Goal: Task Accomplishment & Management: Use online tool/utility

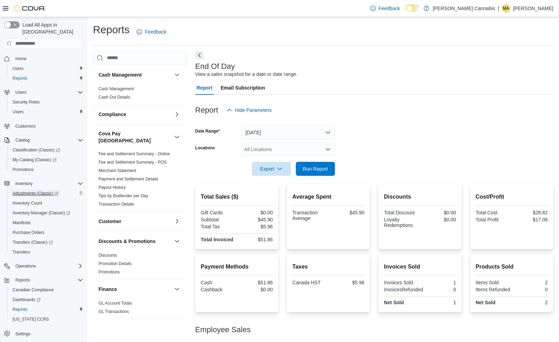
click at [29, 191] on span "Adjustments (Classic)" at bounding box center [36, 194] width 46 height 6
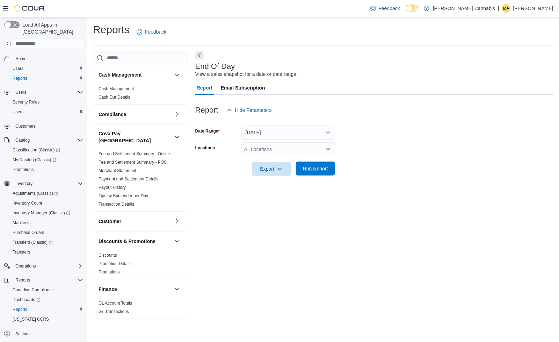
click at [313, 166] on span "Run Report" at bounding box center [315, 168] width 25 height 7
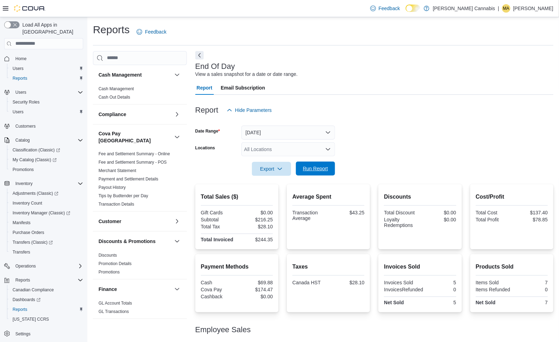
click at [321, 168] on span "Run Report" at bounding box center [315, 168] width 25 height 7
click at [321, 169] on span "Run Report" at bounding box center [315, 168] width 25 height 7
click at [314, 168] on span "Run Report" at bounding box center [315, 168] width 25 height 7
click at [323, 169] on span "Run Report" at bounding box center [315, 168] width 25 height 7
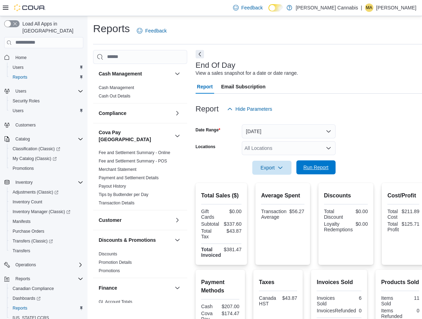
click at [320, 163] on span "Run Report" at bounding box center [315, 167] width 31 height 14
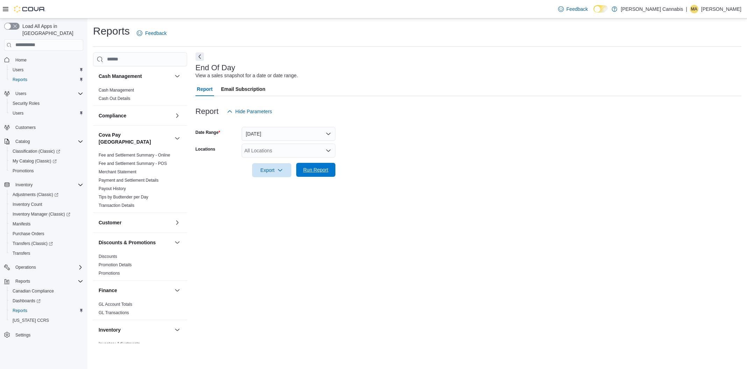
click at [321, 173] on span "Run Report" at bounding box center [315, 170] width 31 height 14
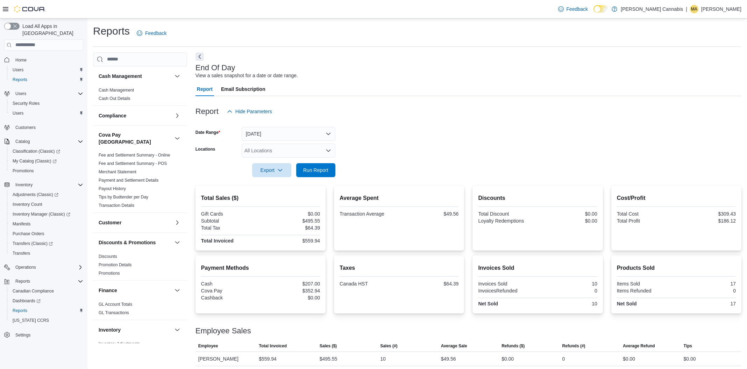
click at [317, 179] on div at bounding box center [468, 181] width 546 height 8
click at [318, 174] on span "Run Report" at bounding box center [315, 170] width 31 height 14
